Goal: Information Seeking & Learning: Learn about a topic

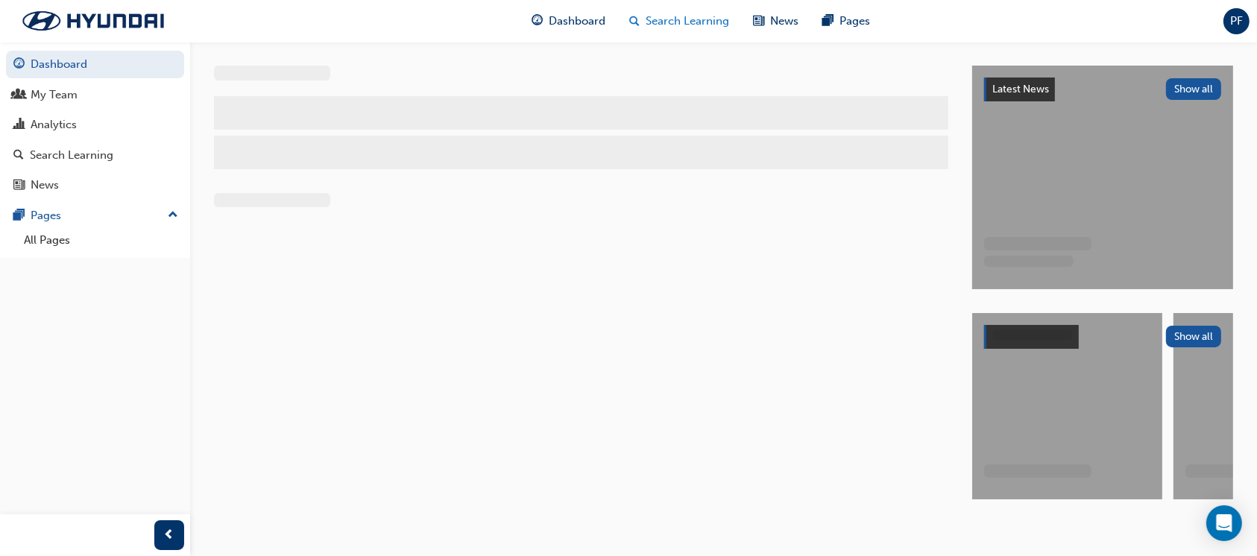
click at [705, 20] on span "Search Learning" at bounding box center [689, 21] width 84 height 17
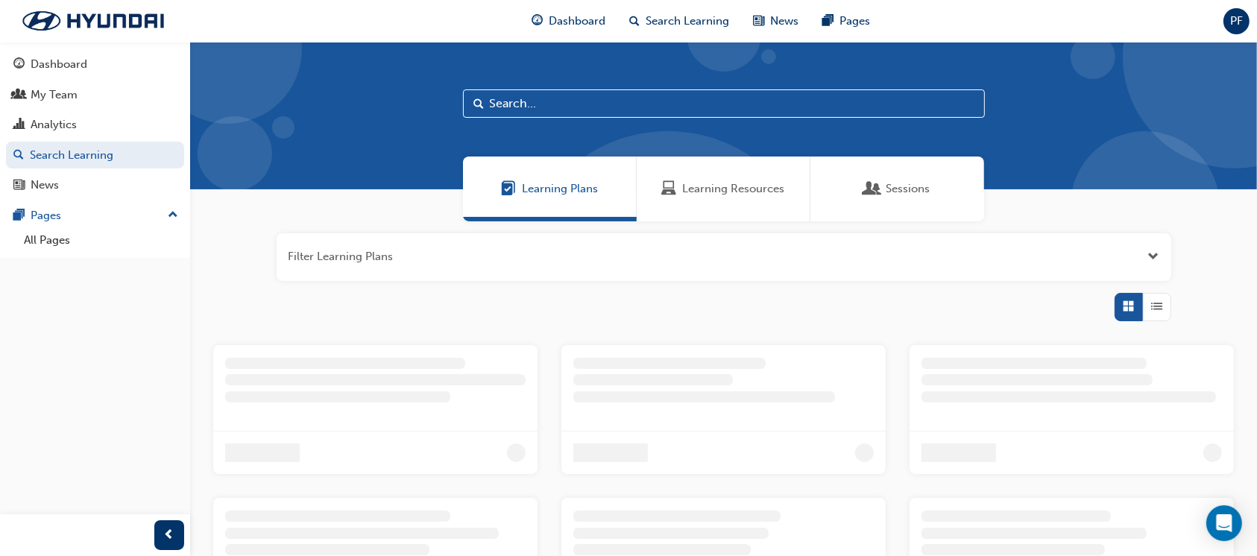
click at [716, 179] on div "Learning Resources" at bounding box center [724, 189] width 174 height 65
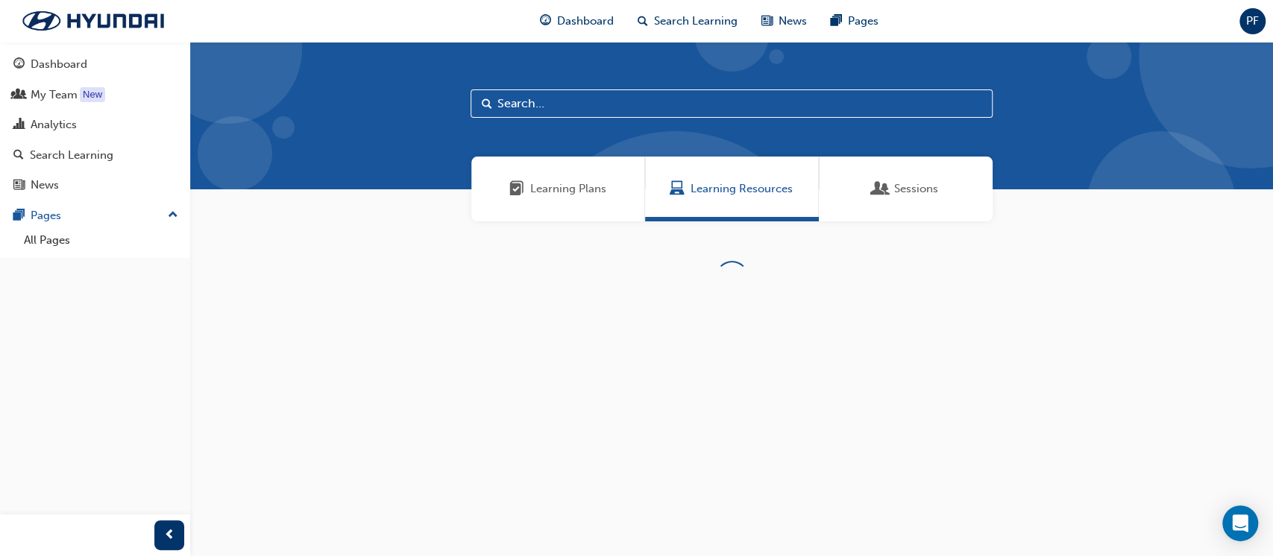
click at [523, 107] on input "text" at bounding box center [732, 103] width 522 height 28
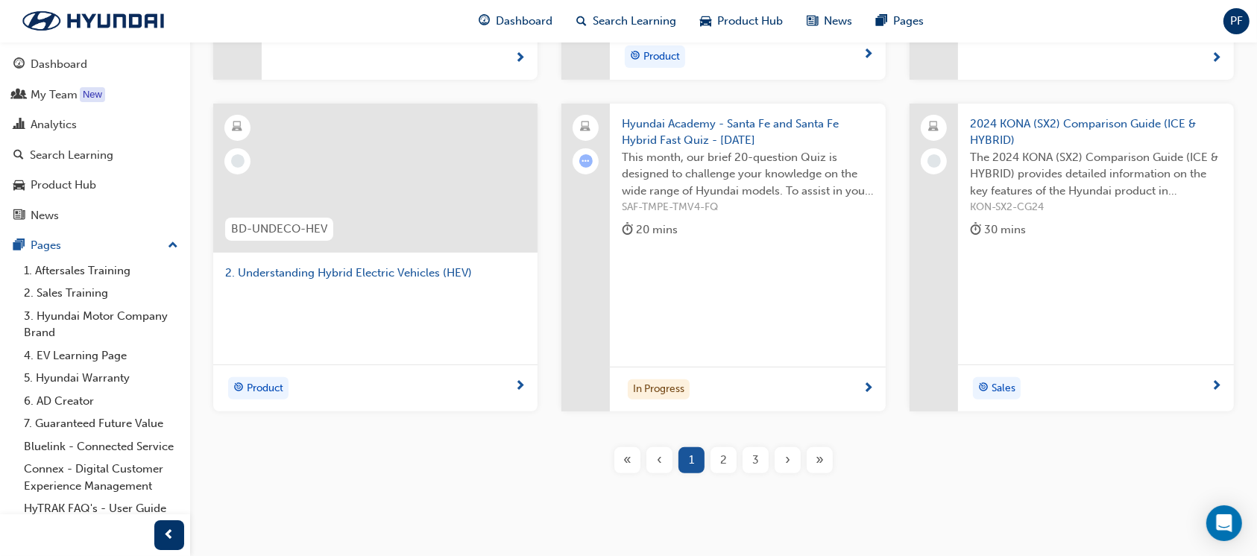
scroll to position [497, 0]
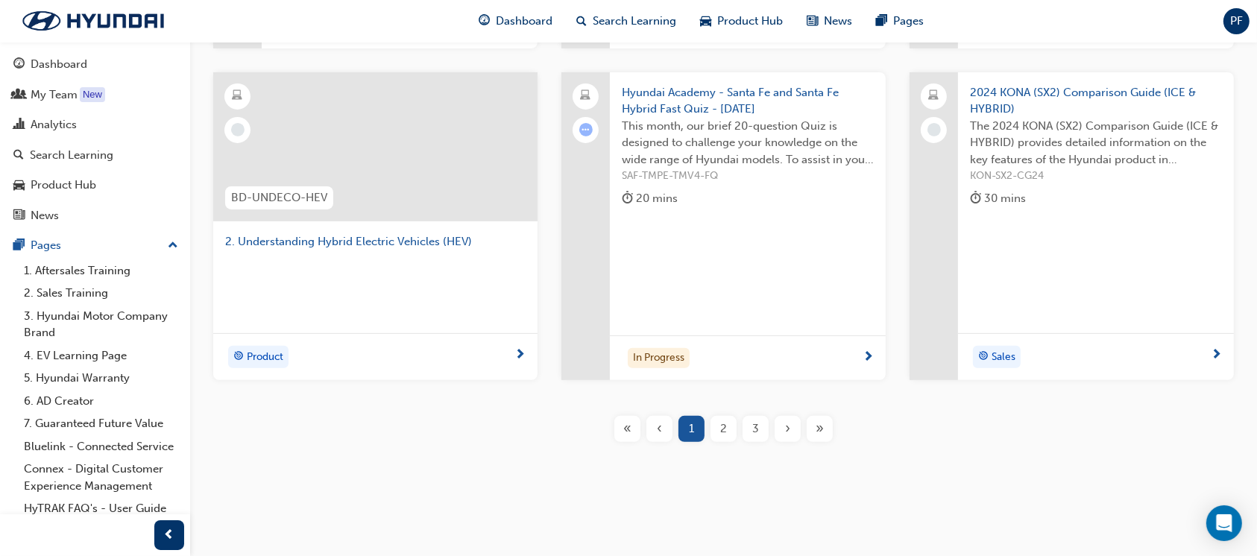
type input "hybr"
click at [726, 431] on span "2" at bounding box center [723, 429] width 7 height 17
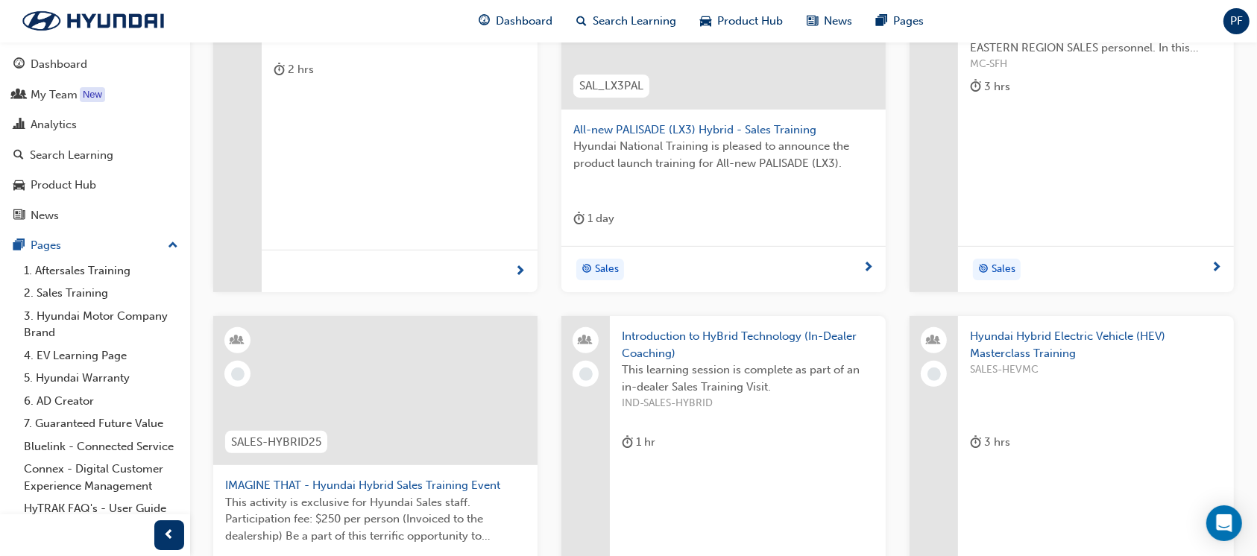
scroll to position [597, 0]
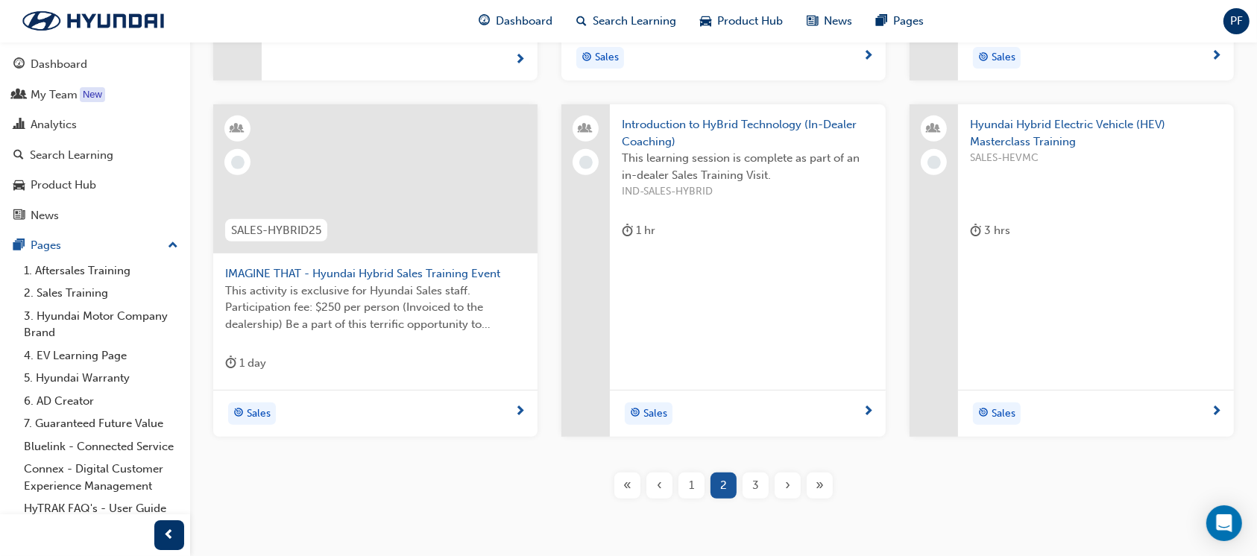
click at [752, 488] on div "3" at bounding box center [756, 486] width 26 height 26
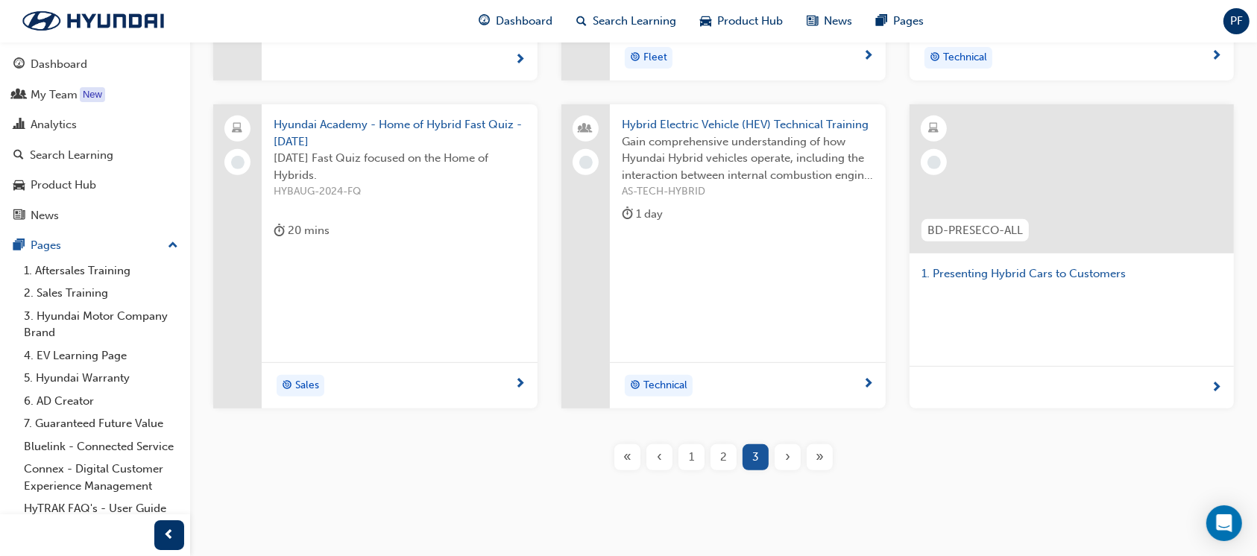
click at [733, 187] on span "AS-TECH-HYBRID" at bounding box center [748, 191] width 252 height 17
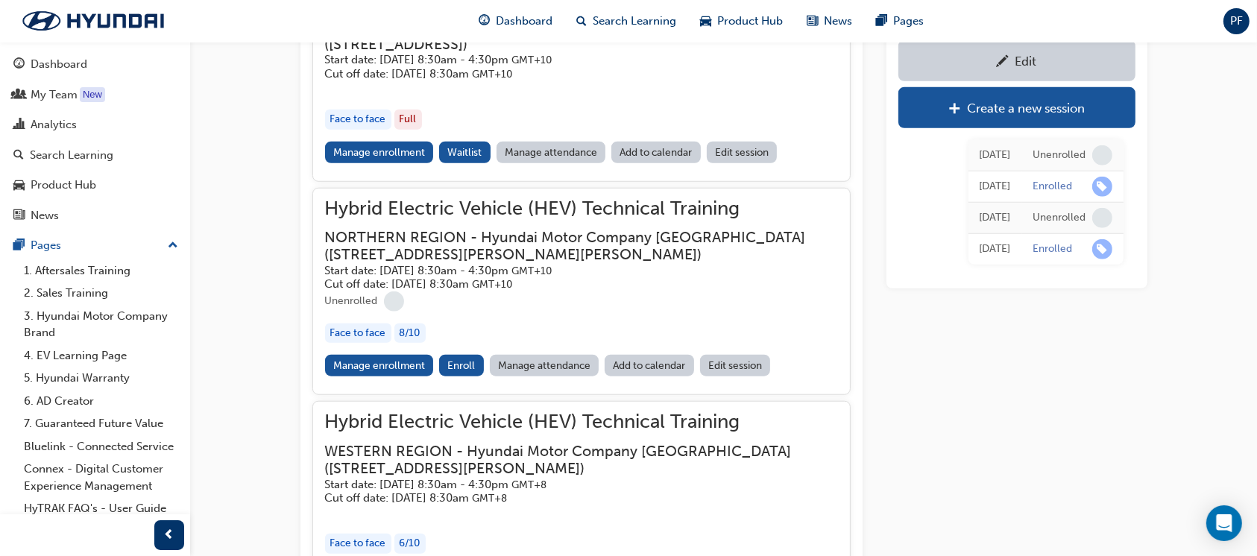
scroll to position [1377, 0]
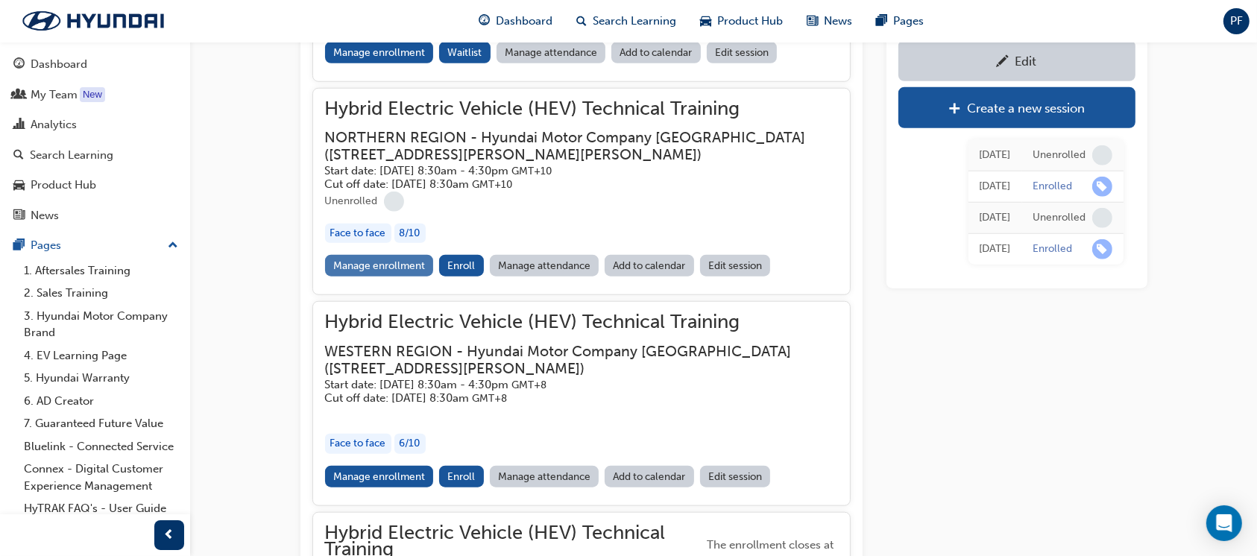
click at [377, 255] on link "Manage enrollment" at bounding box center [379, 266] width 109 height 22
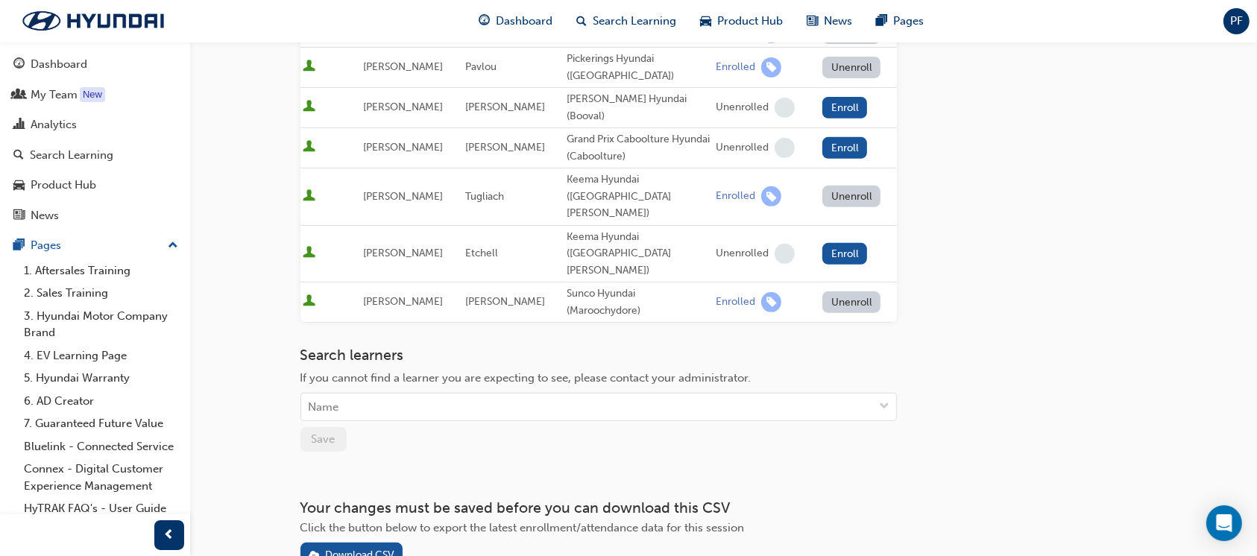
scroll to position [597, 0]
click at [353, 547] on div "Download CSV" at bounding box center [359, 553] width 69 height 13
